Goal: Information Seeking & Learning: Learn about a topic

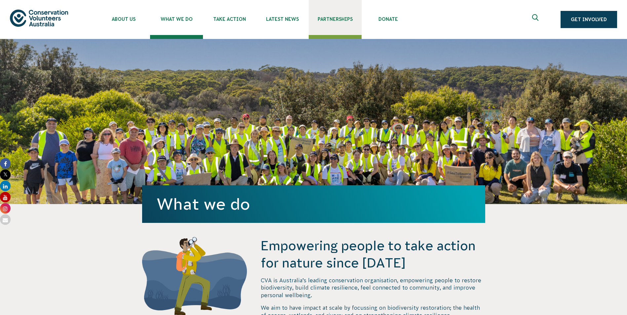
click at [341, 17] on span "Partnerships" at bounding box center [335, 19] width 53 height 5
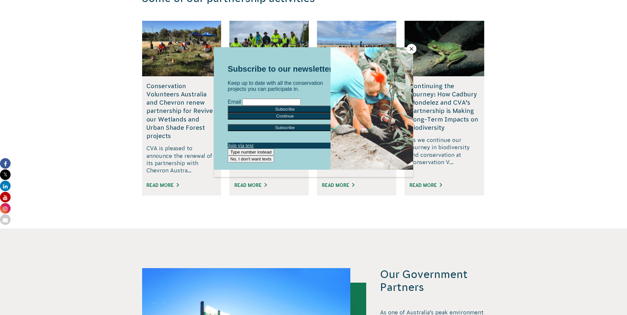
scroll to position [1153, 0]
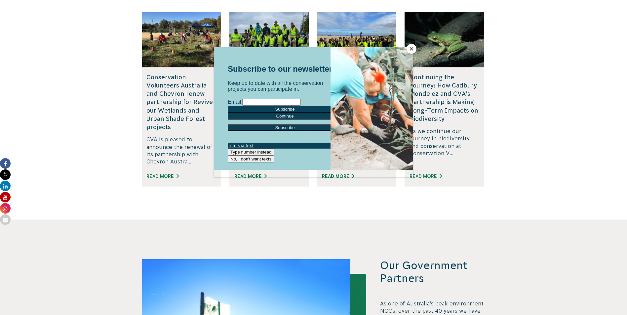
click at [411, 46] on button "Close" at bounding box center [412, 49] width 10 height 10
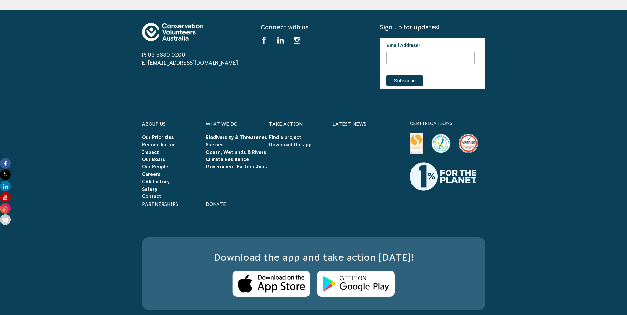
scroll to position [2142, 0]
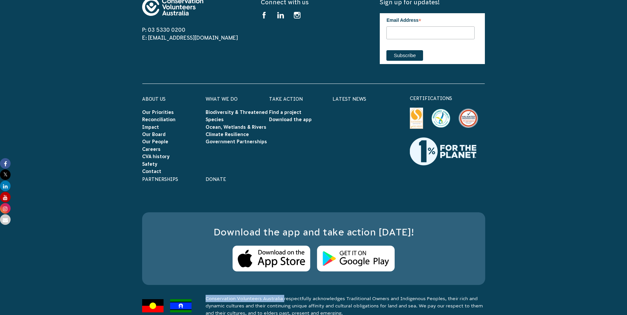
drag, startPoint x: 206, startPoint y: 283, endPoint x: 286, endPoint y: 286, distance: 80.0
click at [286, 295] on p "Conservation Volunteers Australia respectfully acknowledges Traditional Owners …" at bounding box center [346, 306] width 280 height 22
copy p "Conservation Volunteers [GEOGRAPHIC_DATA]"
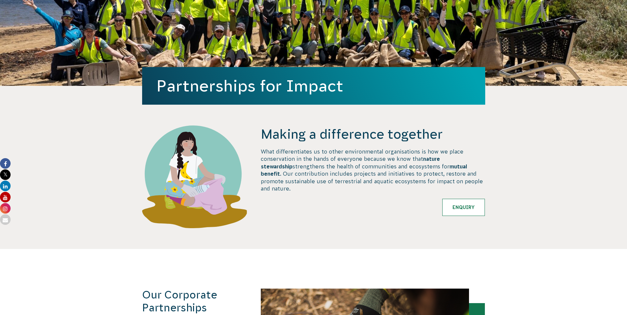
scroll to position [25, 0]
